Goal: Navigation & Orientation: Find specific page/section

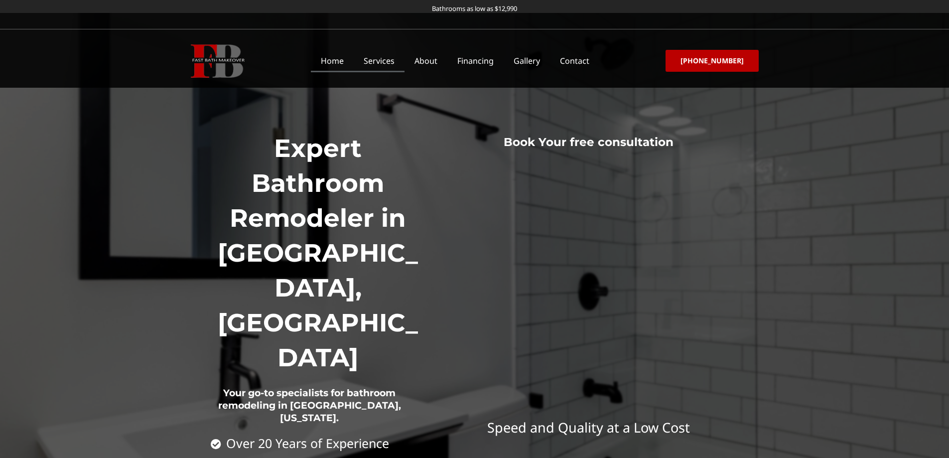
click at [396, 63] on link "Services" at bounding box center [379, 60] width 51 height 23
click at [330, 56] on link "Home" at bounding box center [332, 60] width 43 height 23
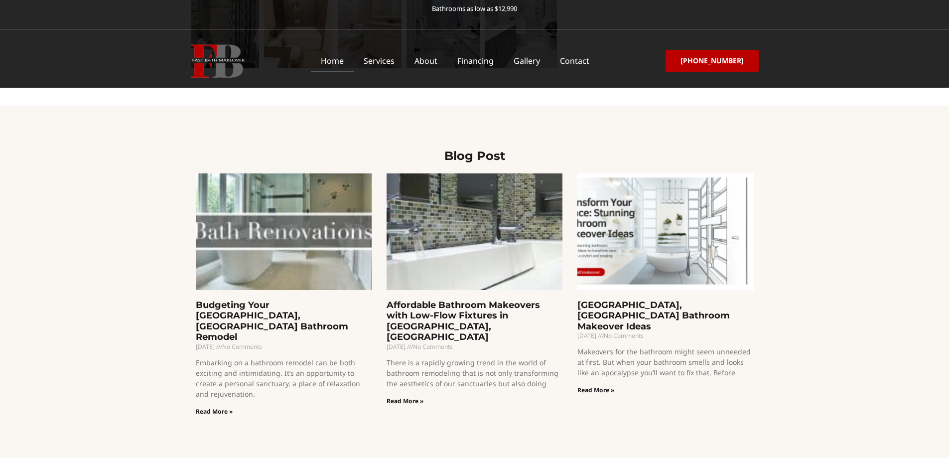
scroll to position [2037, 0]
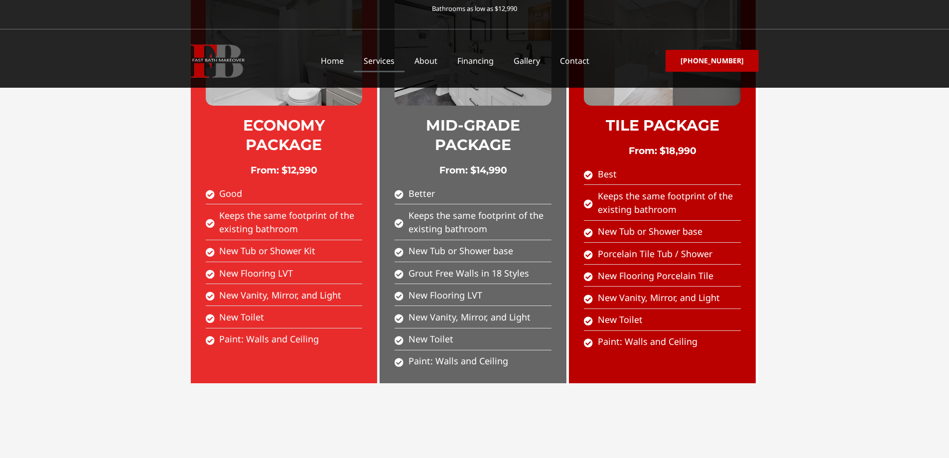
scroll to position [398, 0]
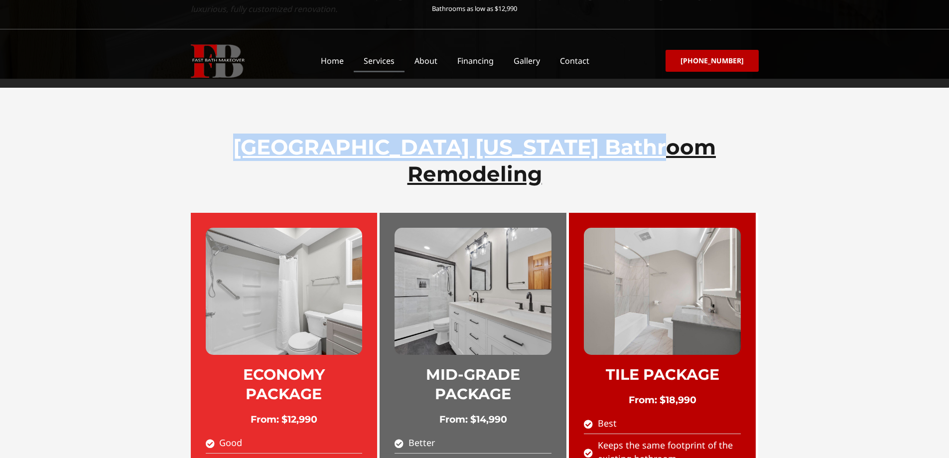
drag, startPoint x: 258, startPoint y: 110, endPoint x: 705, endPoint y: 109, distance: 447.3
click at [705, 133] on h2 "Columbus Ohio Bathroom Remodeling​" at bounding box center [475, 160] width 558 height 54
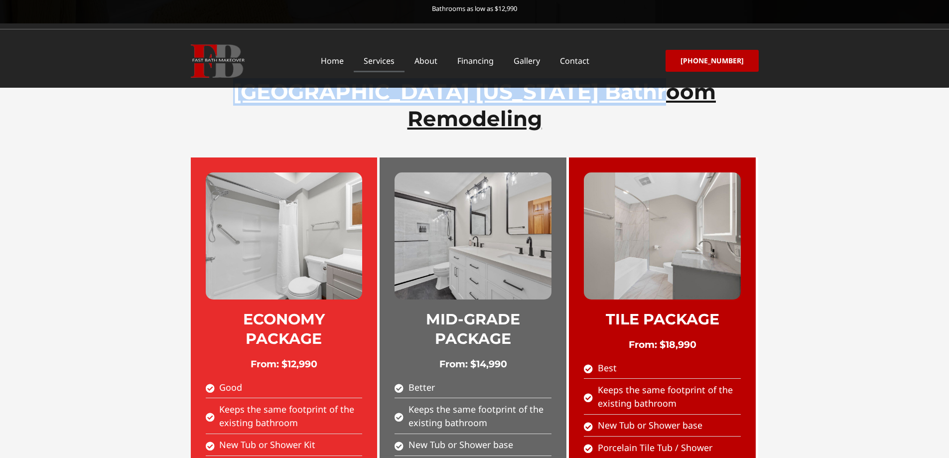
scroll to position [349, 0]
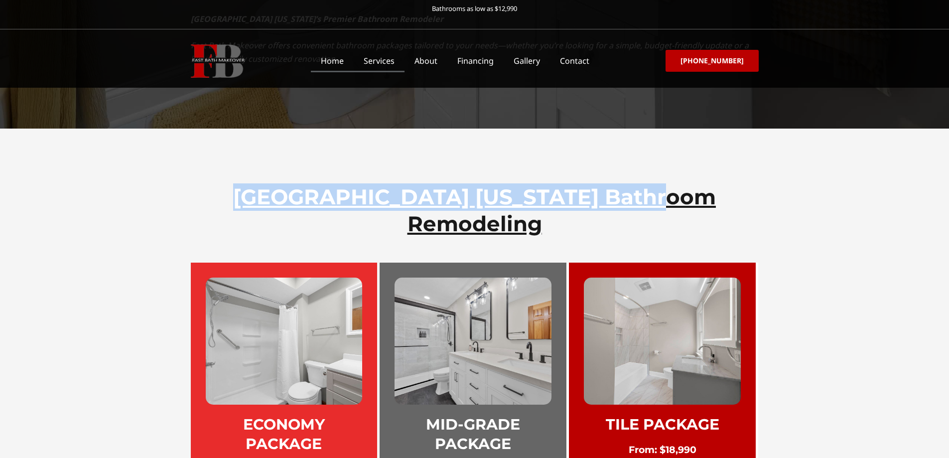
click at [335, 62] on link "Home" at bounding box center [332, 60] width 43 height 23
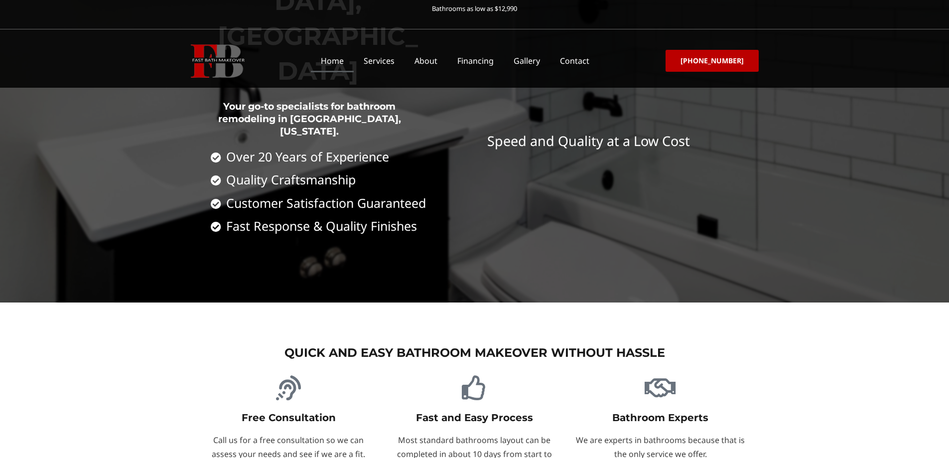
scroll to position [299, 0]
